Goal: Task Accomplishment & Management: Manage account settings

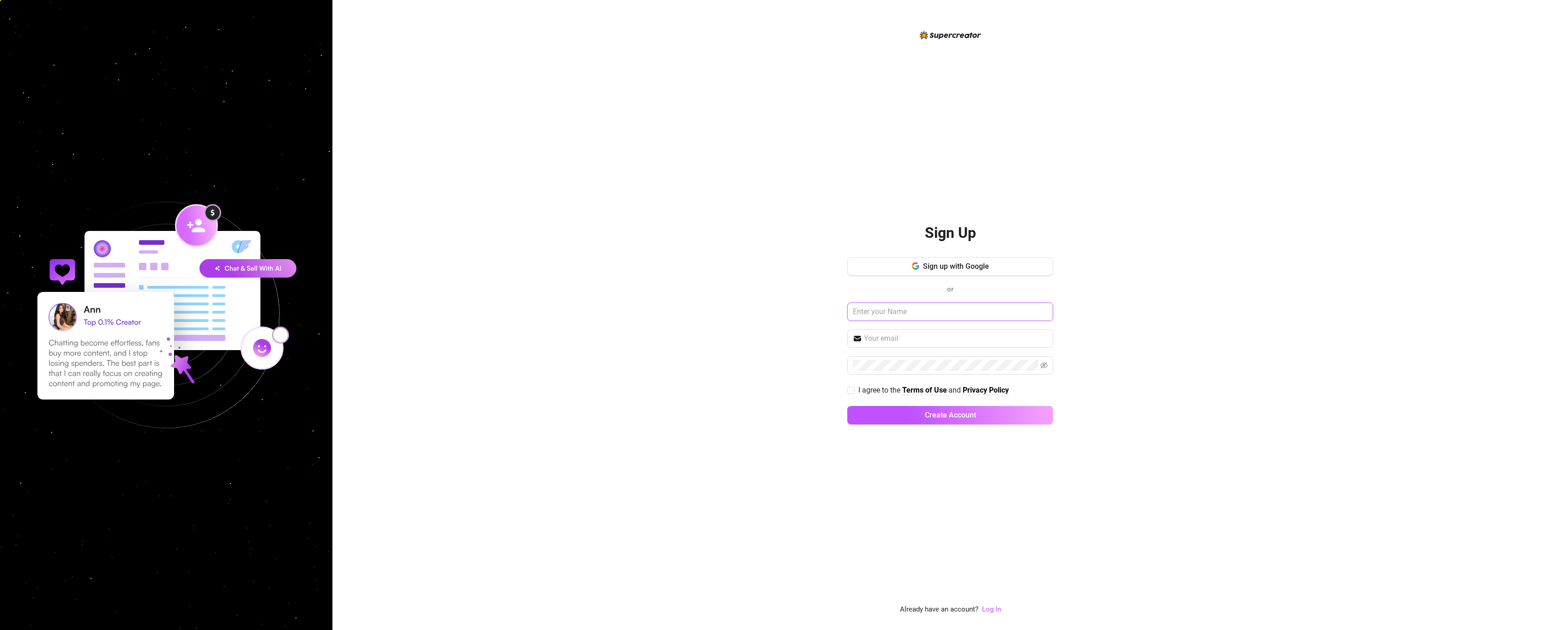
click at [915, 317] on input "text" at bounding box center [950, 312] width 206 height 18
type input "t"
type input "[PERSON_NAME]"
type input "[EMAIL_ADDRESS][DOMAIN_NAME]"
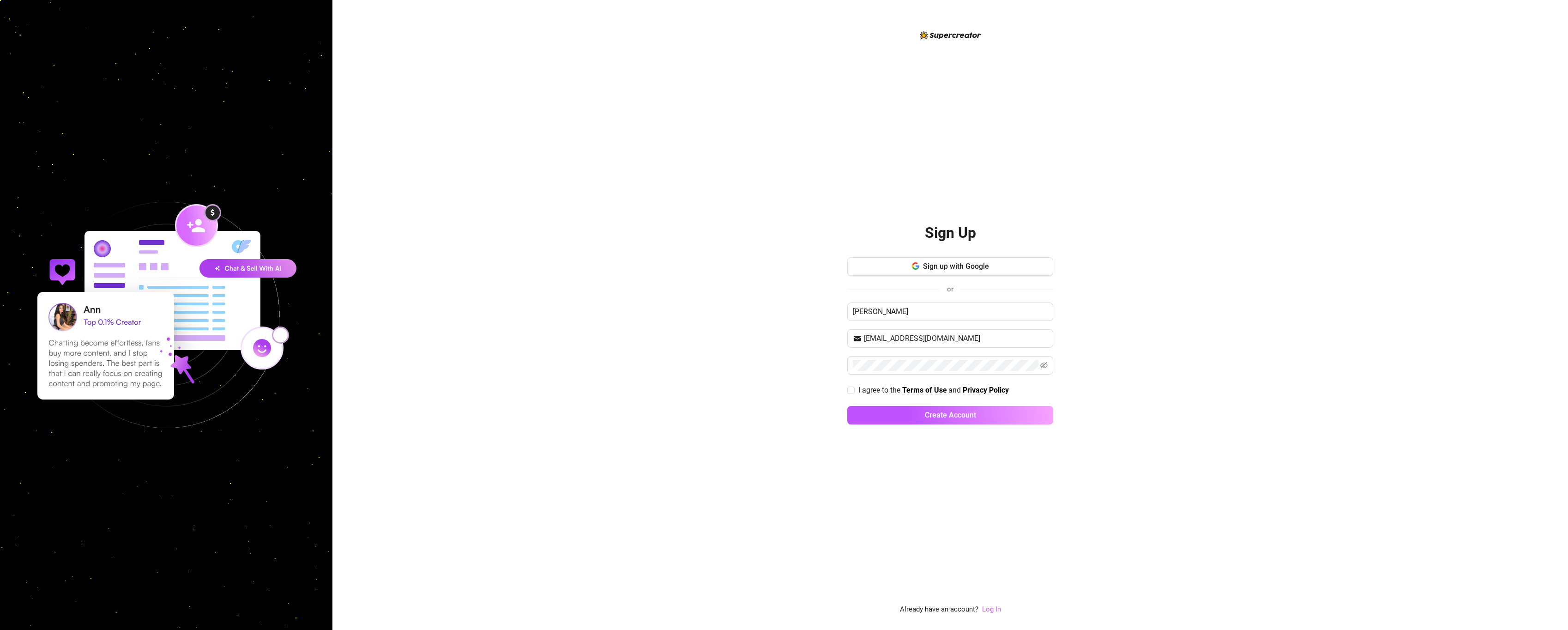
click at [994, 609] on link "Log In" at bounding box center [991, 610] width 19 height 9
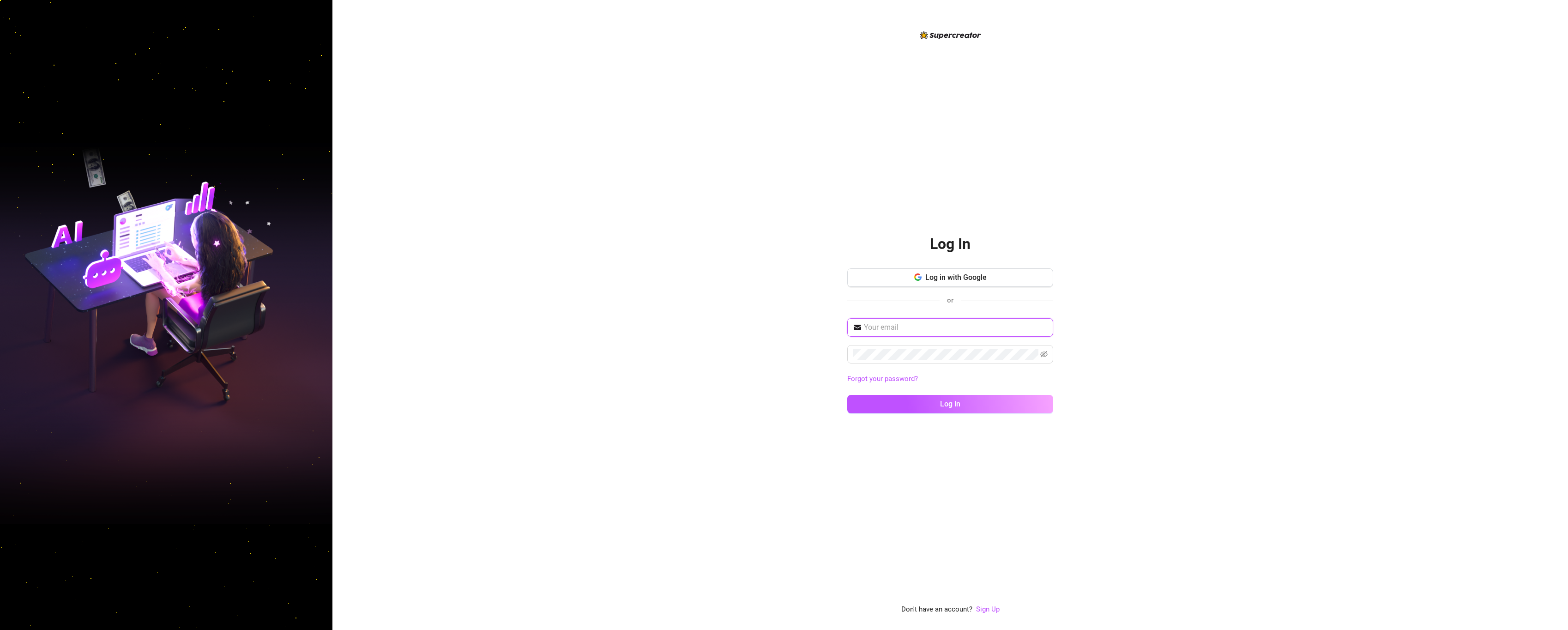
click at [930, 327] on input "text" at bounding box center [955, 328] width 184 height 11
type input "[EMAIL_ADDRESS][DOMAIN_NAME]"
click at [847, 395] on button "Log in" at bounding box center [950, 404] width 206 height 18
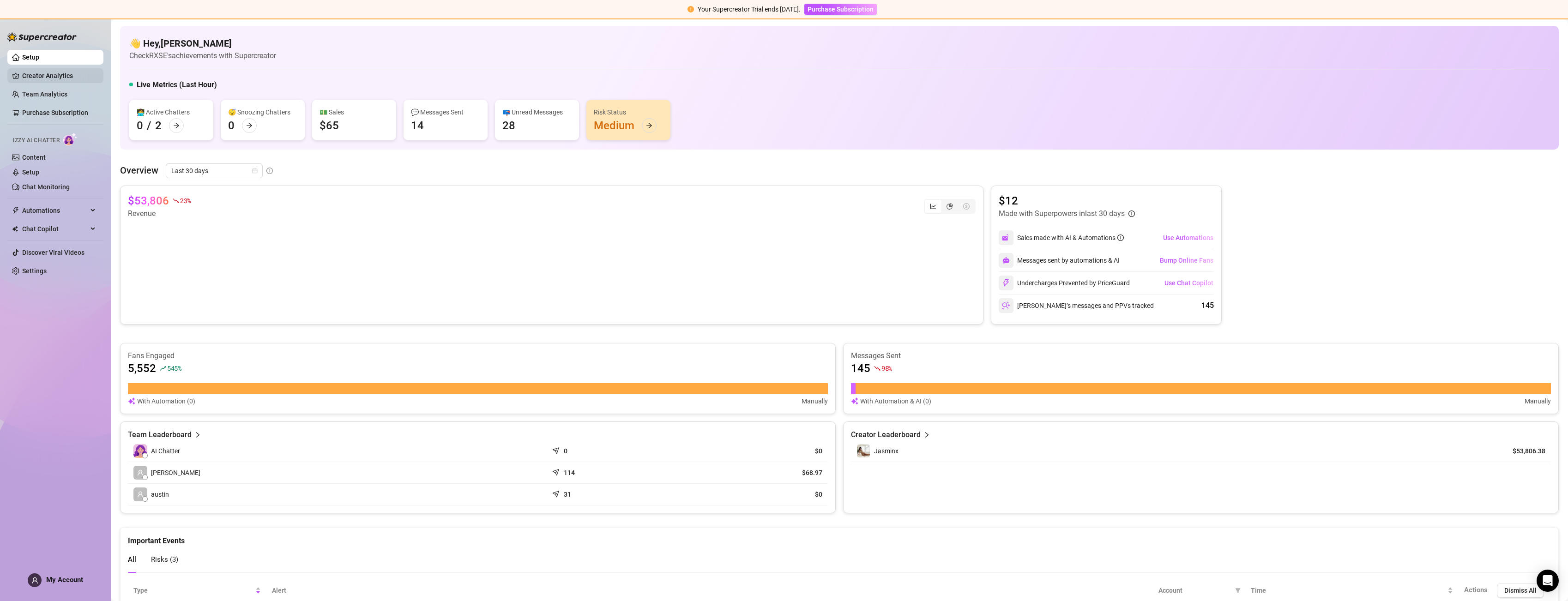
click at [52, 69] on link "Creator Analytics" at bounding box center [59, 76] width 74 height 15
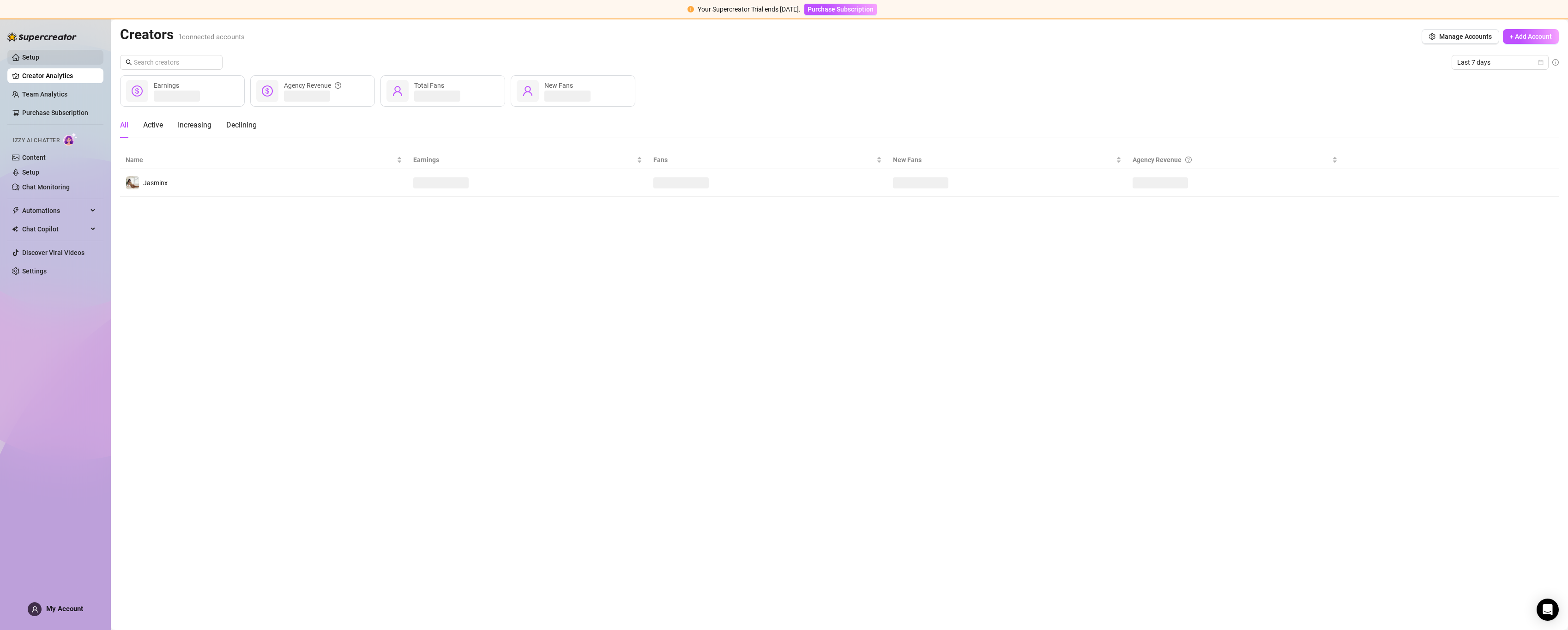
click at [39, 59] on link "Setup" at bounding box center [31, 57] width 17 height 7
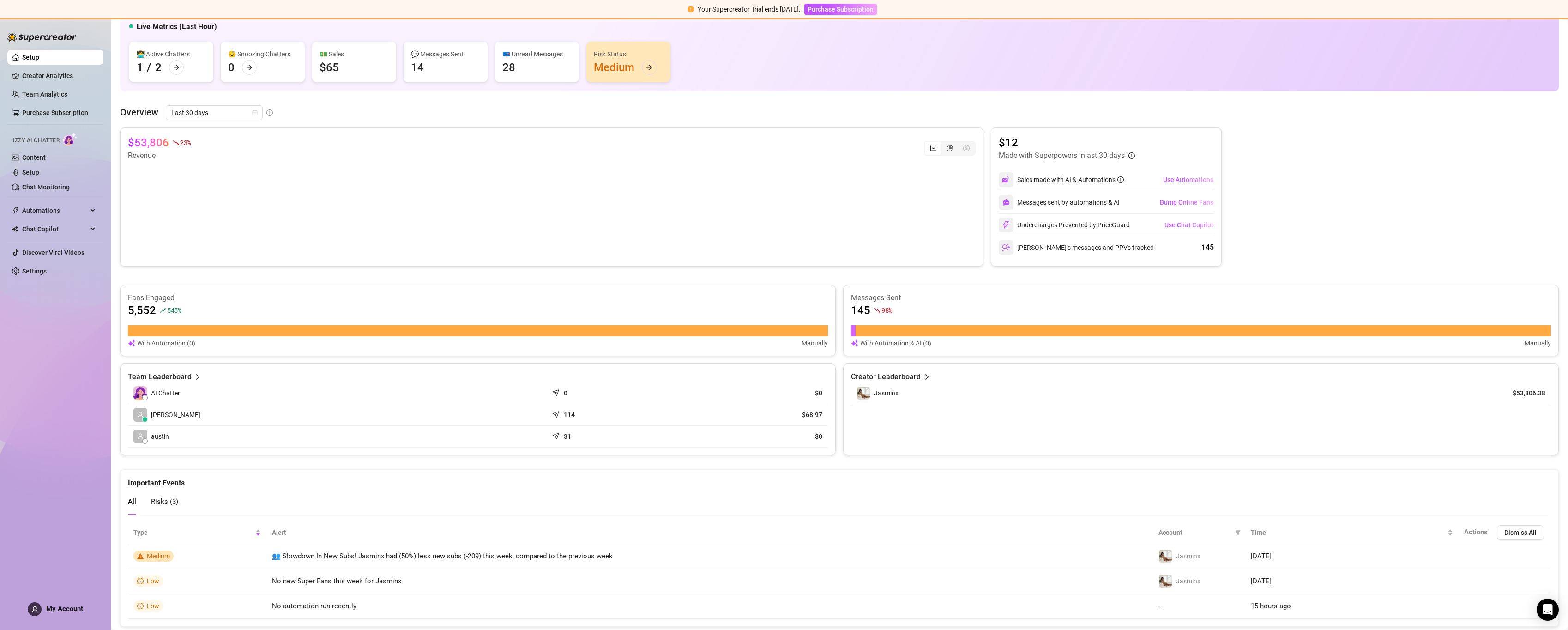
scroll to position [83, 0]
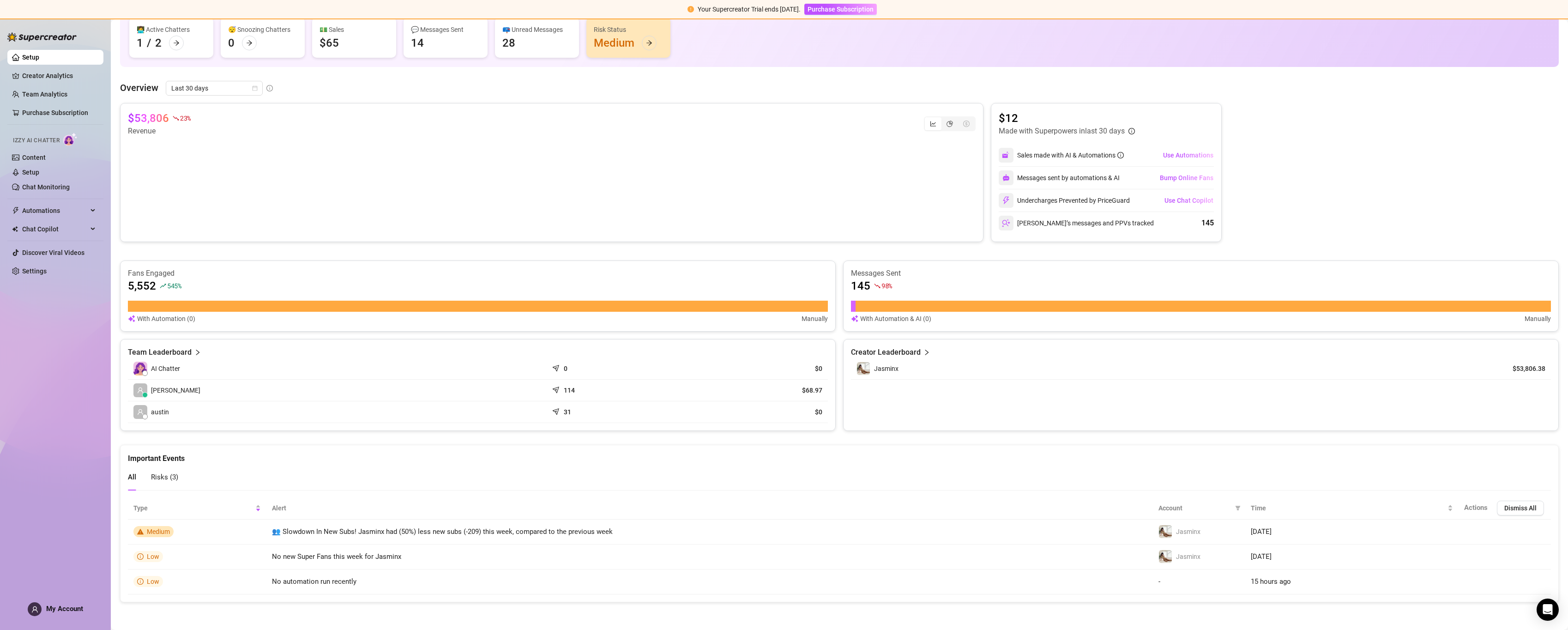
click at [195, 353] on icon "right" at bounding box center [198, 352] width 7 height 7
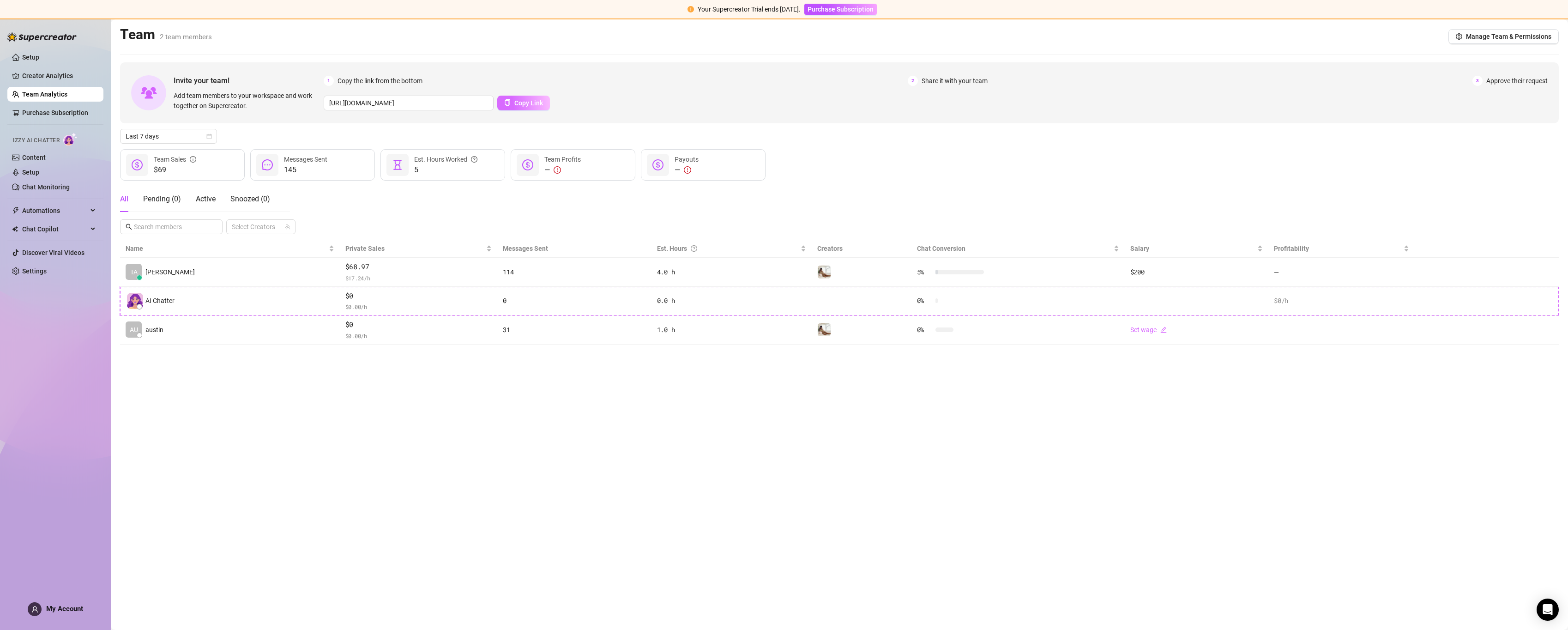
click at [510, 106] on button "Copy Link" at bounding box center [524, 103] width 53 height 15
drag, startPoint x: 51, startPoint y: 59, endPoint x: 51, endPoint y: 75, distance: 16.0
click at [39, 59] on link "Setup" at bounding box center [31, 57] width 17 height 7
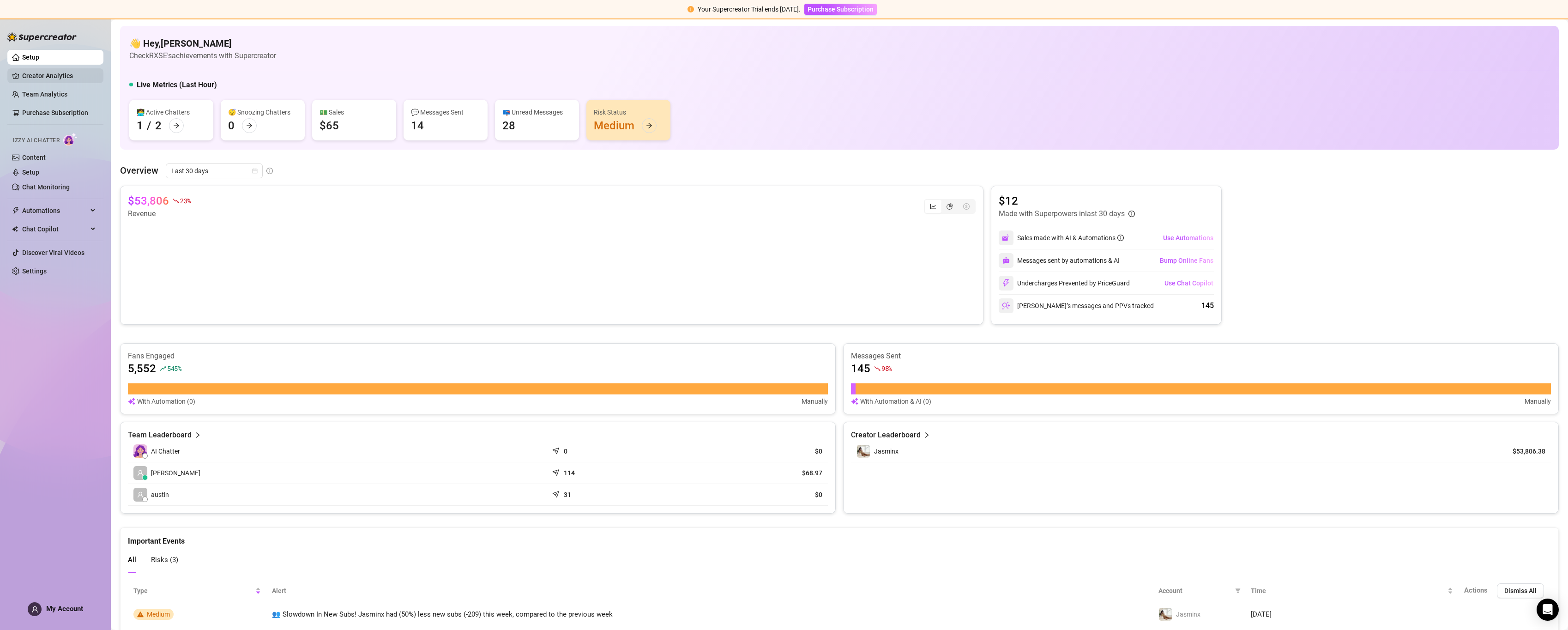
click at [52, 78] on link "Creator Analytics" at bounding box center [59, 76] width 74 height 15
